Goal: Task Accomplishment & Management: Manage account settings

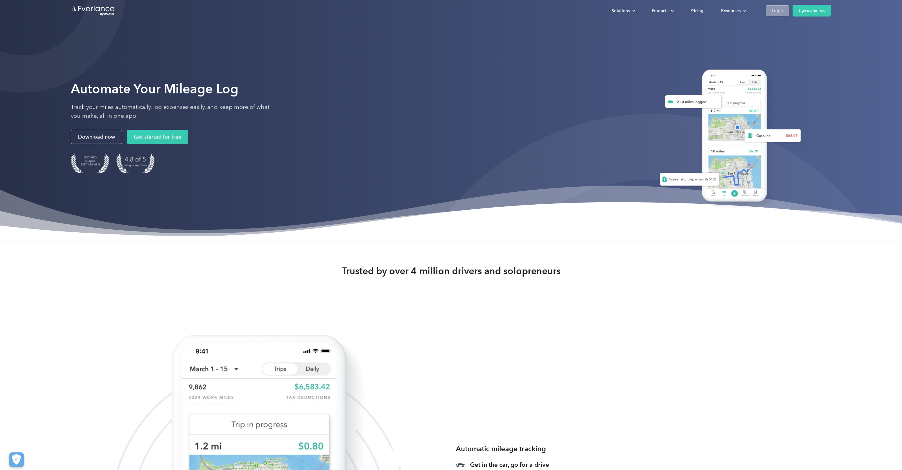
click at [772, 12] on div "Login" at bounding box center [777, 10] width 11 height 7
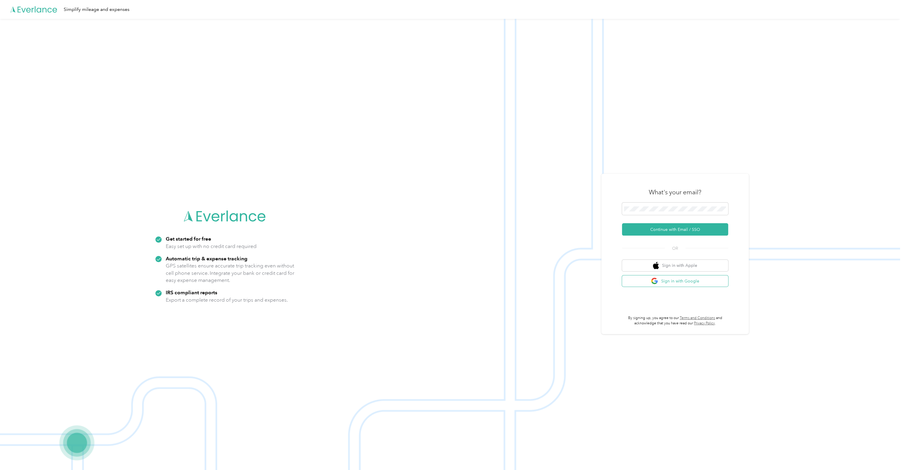
click at [675, 284] on button "Sign in with Google" at bounding box center [675, 282] width 106 height 12
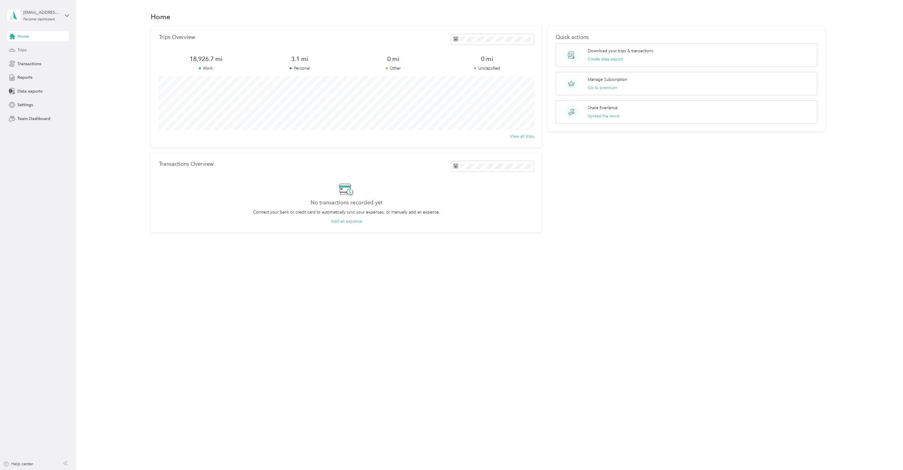
click at [21, 50] on span "Trips" at bounding box center [21, 50] width 9 height 6
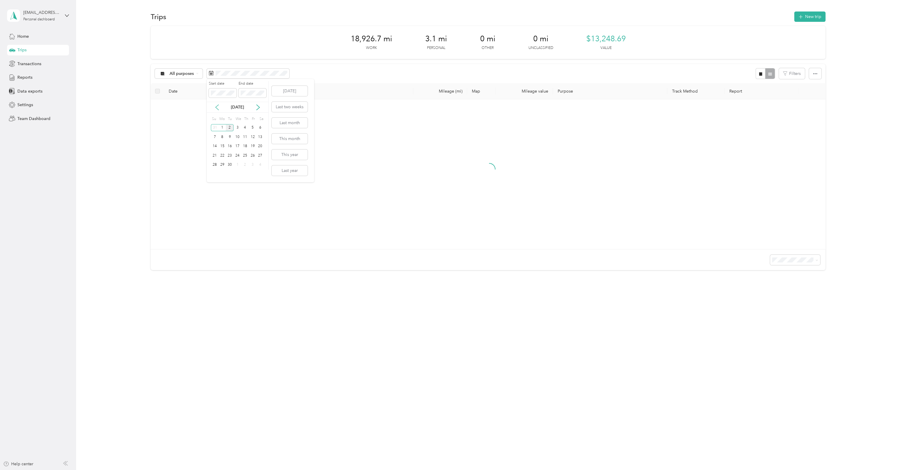
click at [216, 109] on icon at bounding box center [217, 107] width 6 height 6
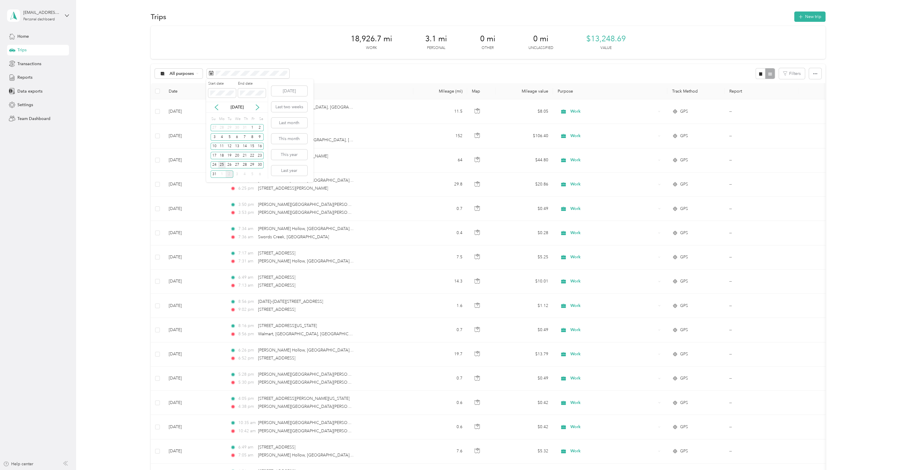
click at [222, 164] on div "25" at bounding box center [222, 164] width 8 height 7
click at [247, 164] on div "28" at bounding box center [245, 164] width 8 height 7
